Goal: Task Accomplishment & Management: Manage account settings

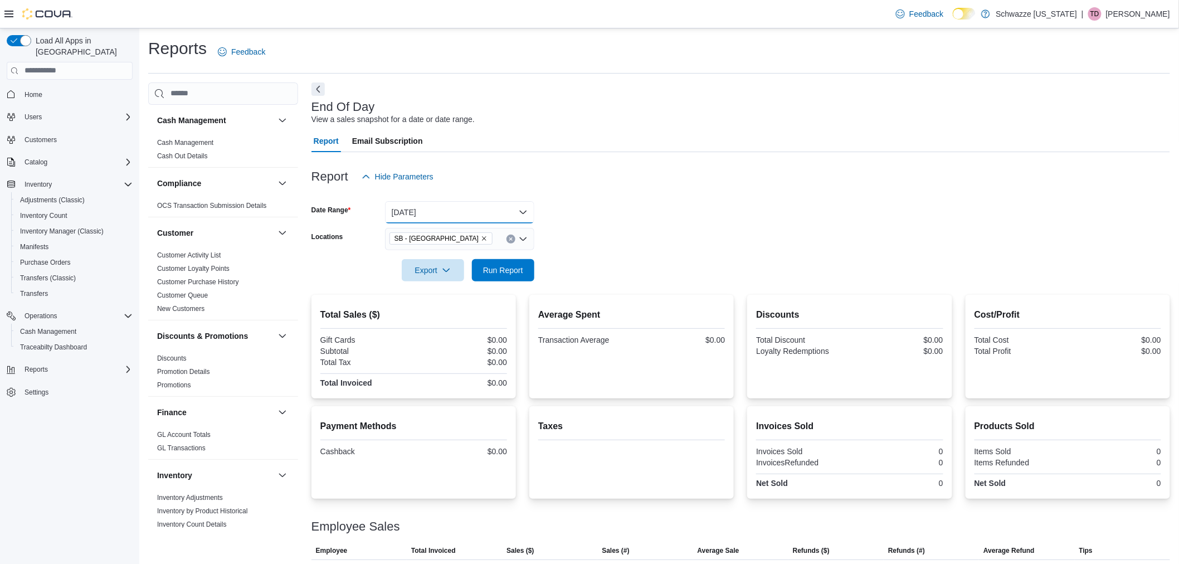
click at [441, 210] on button "[DATE]" at bounding box center [459, 212] width 149 height 22
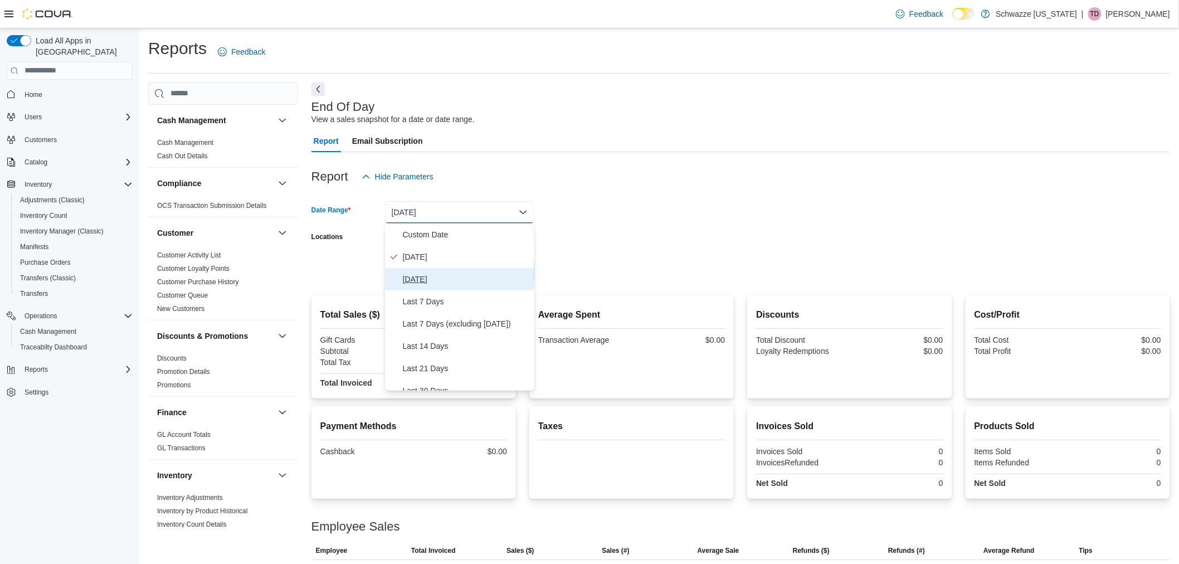
click at [450, 280] on span "[DATE]" at bounding box center [466, 278] width 127 height 13
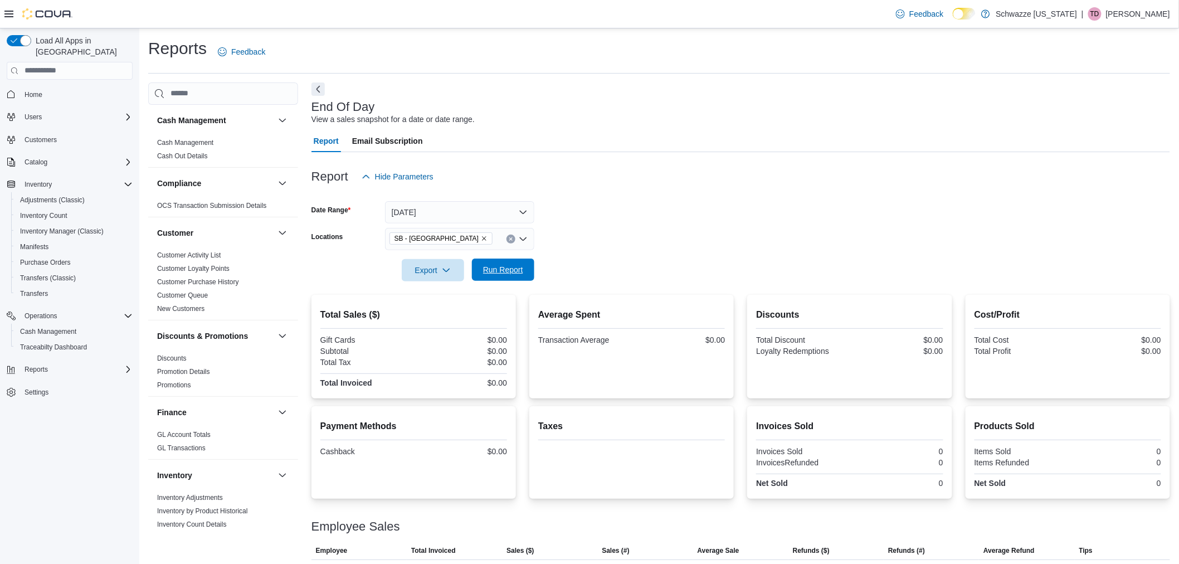
click at [494, 270] on span "Run Report" at bounding box center [503, 269] width 40 height 11
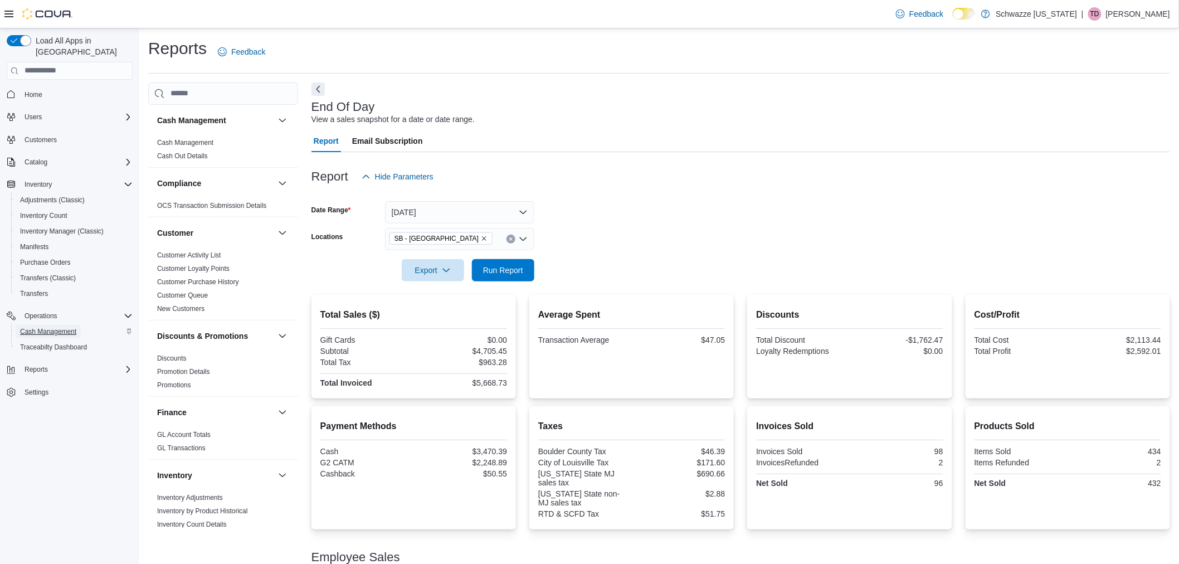
click at [60, 327] on span "Cash Management" at bounding box center [48, 331] width 56 height 9
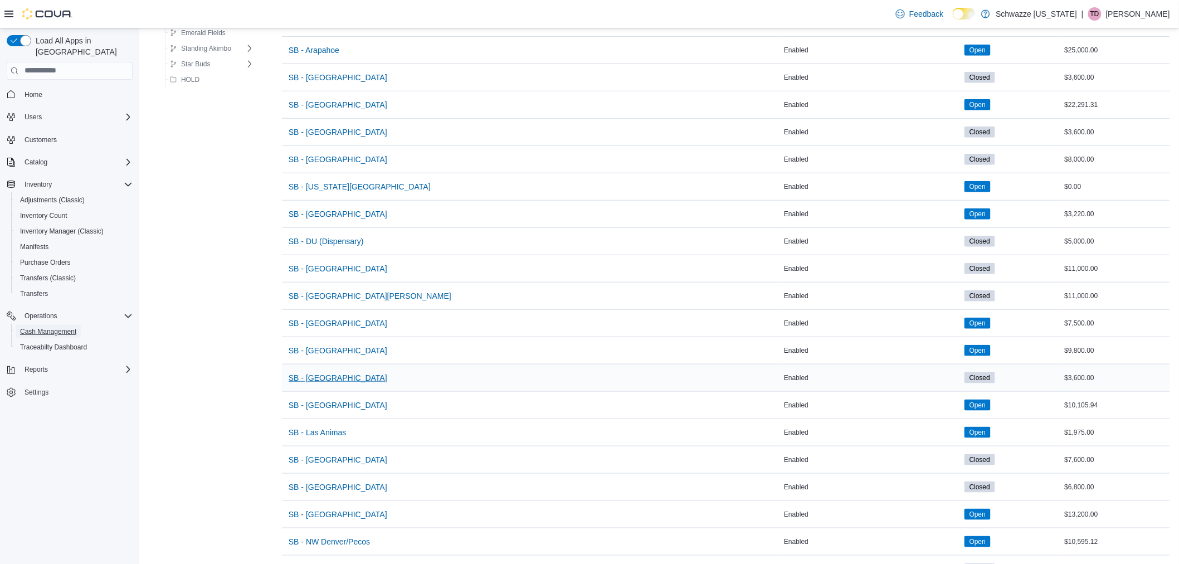
scroll to position [309, 0]
click at [321, 486] on span "SB - [GEOGRAPHIC_DATA]" at bounding box center [338, 486] width 99 height 11
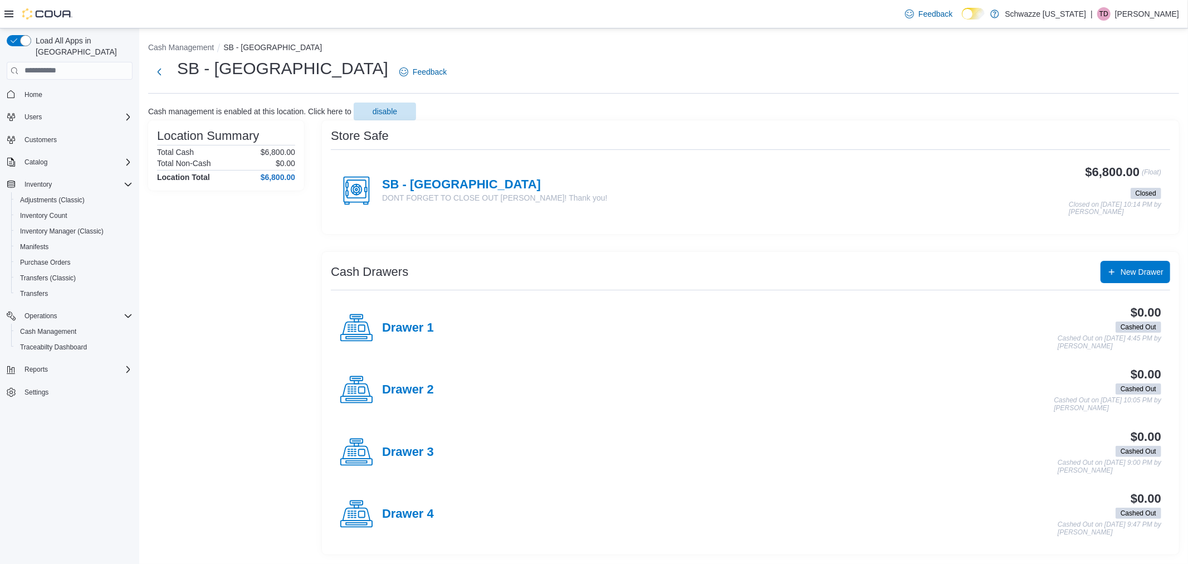
click at [450, 182] on h4 "SB - [GEOGRAPHIC_DATA]" at bounding box center [495, 185] width 226 height 14
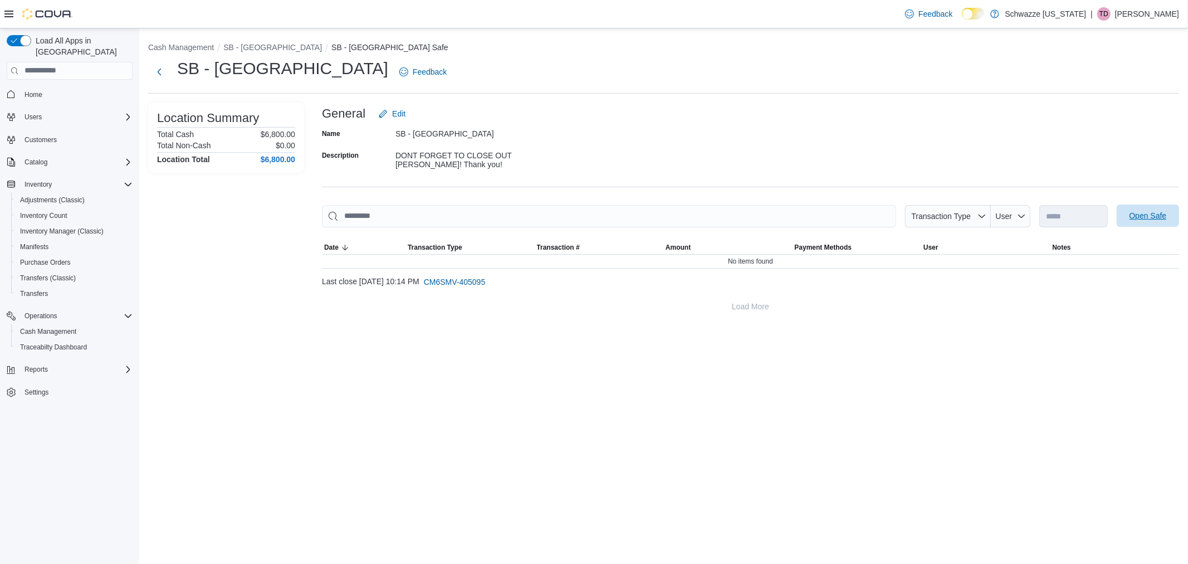
click at [1151, 217] on span "Open Safe" at bounding box center [1148, 215] width 37 height 11
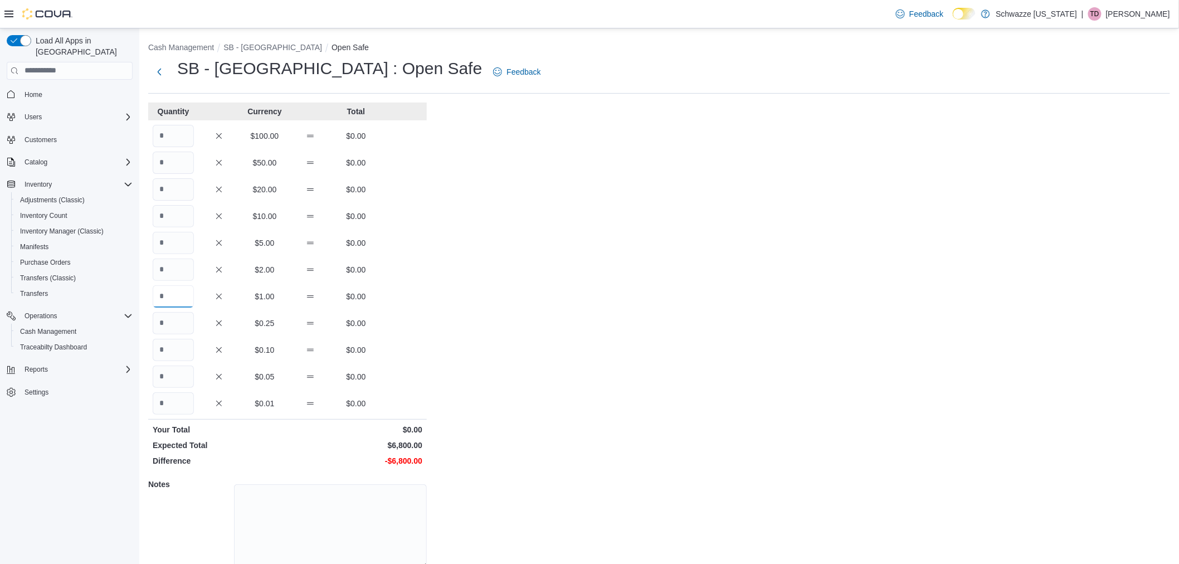
click at [187, 302] on input "Quantity" at bounding box center [173, 296] width 41 height 22
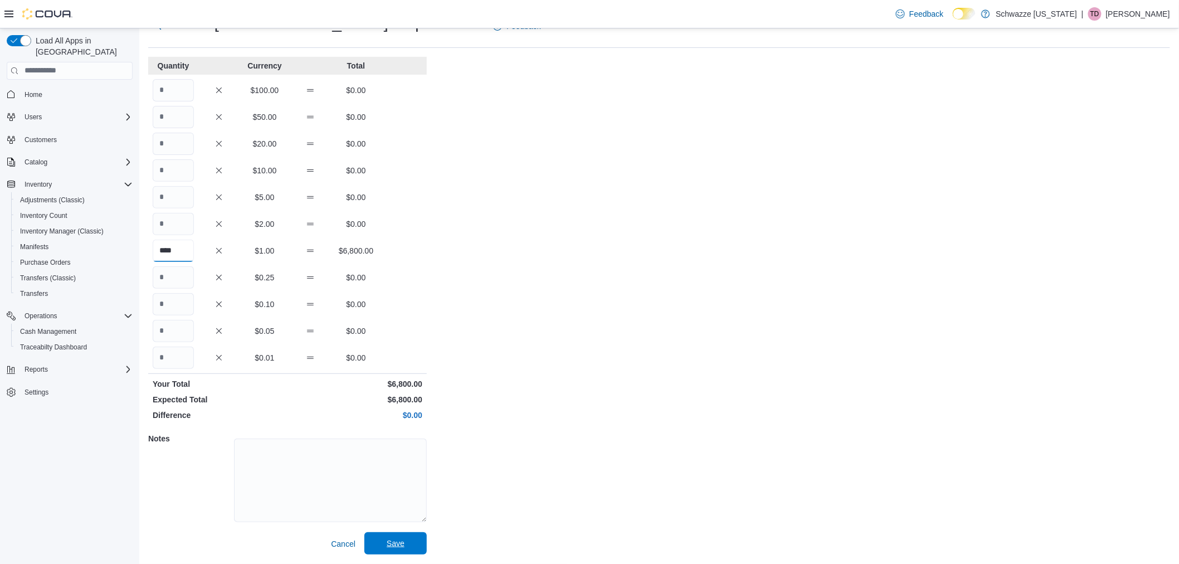
type input "****"
click at [410, 541] on span "Save" at bounding box center [395, 543] width 49 height 22
